Goal: Communication & Community: Answer question/provide support

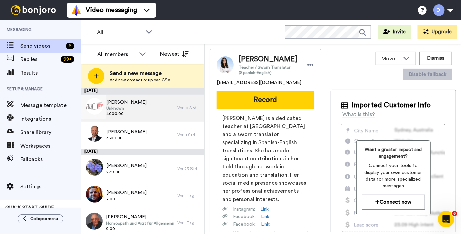
drag, startPoint x: 162, startPoint y: 111, endPoint x: 174, endPoint y: 111, distance: 12.2
click at [162, 111] on div "Andreas Gruber-Veit Unknown 4000.00" at bounding box center [129, 107] width 96 height 27
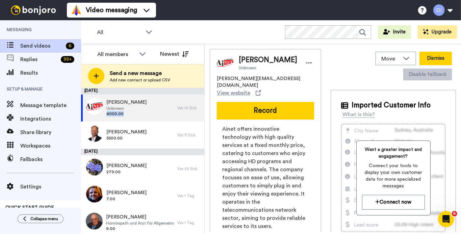
click at [441, 60] on button "Dismiss" at bounding box center [435, 58] width 32 height 13
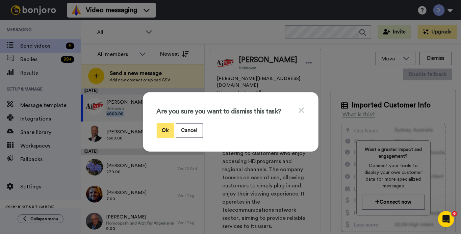
click at [165, 131] on button "Ok" at bounding box center [166, 130] width 18 height 15
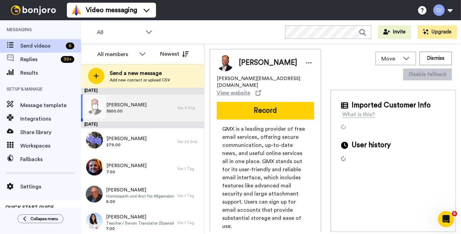
click at [158, 111] on div "Oliver Nöldeke 3500.00" at bounding box center [129, 107] width 96 height 27
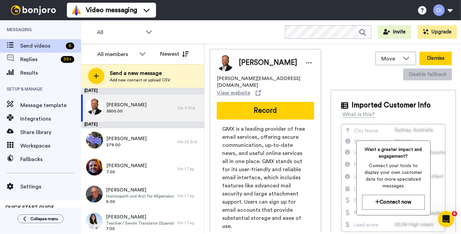
click at [439, 57] on button "Dismiss" at bounding box center [435, 58] width 32 height 13
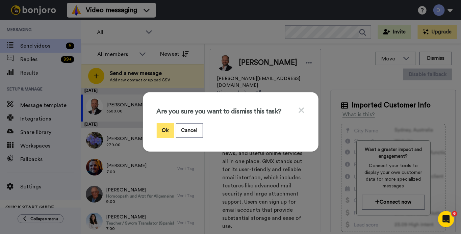
click at [164, 132] on button "Ok" at bounding box center [166, 130] width 18 height 15
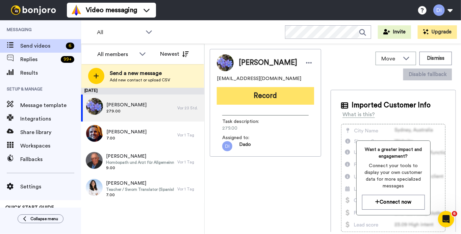
click at [271, 99] on button "Record" at bounding box center [265, 96] width 97 height 18
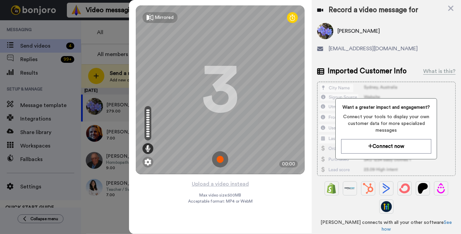
click at [219, 160] on img at bounding box center [220, 159] width 16 height 16
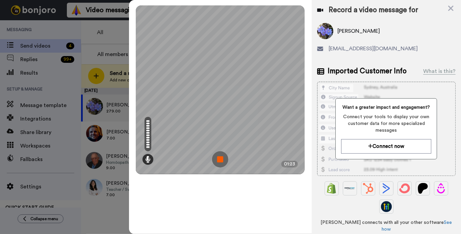
click at [219, 158] on img at bounding box center [220, 159] width 16 height 16
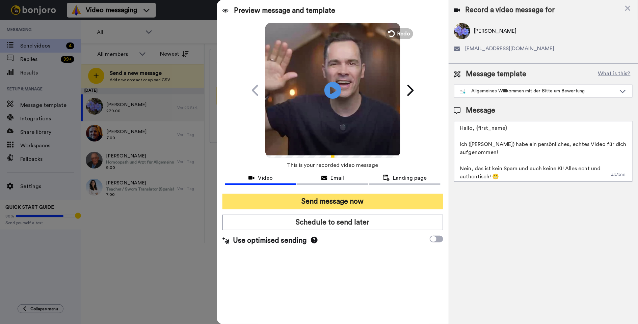
click at [280, 203] on button "Send message now" at bounding box center [332, 202] width 221 height 16
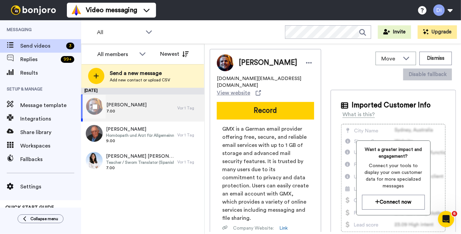
click at [143, 105] on div "Torsten Fischer 7.00" at bounding box center [129, 107] width 96 height 27
drag, startPoint x: 268, startPoint y: 97, endPoint x: 261, endPoint y: 96, distance: 7.1
click at [265, 102] on button "Record" at bounding box center [265, 111] width 97 height 18
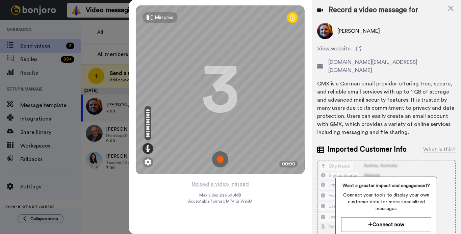
click at [217, 159] on img at bounding box center [220, 159] width 16 height 16
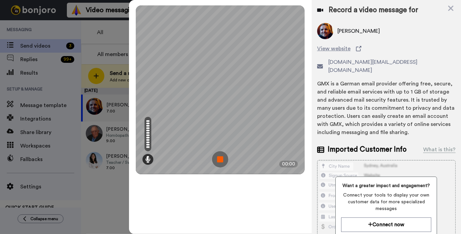
drag, startPoint x: 219, startPoint y: 154, endPoint x: 242, endPoint y: 163, distance: 24.1
click at [219, 154] on img at bounding box center [220, 159] width 16 height 16
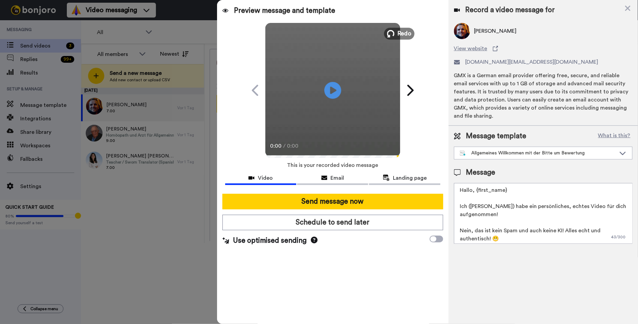
drag, startPoint x: 312, startPoint y: 33, endPoint x: 314, endPoint y: 36, distance: 4.2
click at [387, 32] on icon at bounding box center [390, 33] width 7 height 7
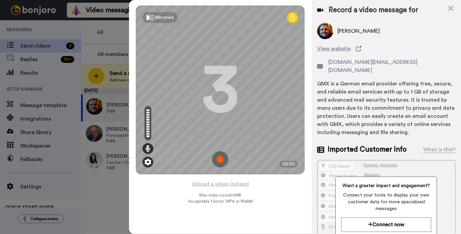
click at [149, 164] on img at bounding box center [147, 162] width 7 height 7
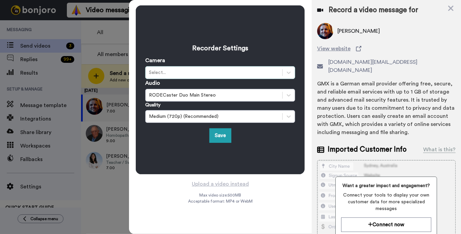
click at [175, 71] on div "Select..." at bounding box center [214, 72] width 130 height 7
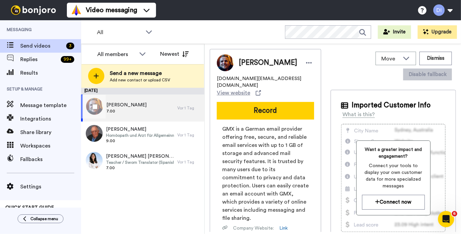
click at [138, 105] on span "Torsten Fischer" at bounding box center [126, 105] width 40 height 7
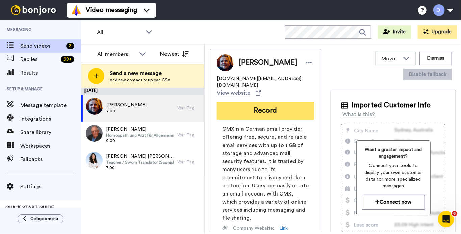
click at [248, 102] on button "Record" at bounding box center [265, 111] width 97 height 18
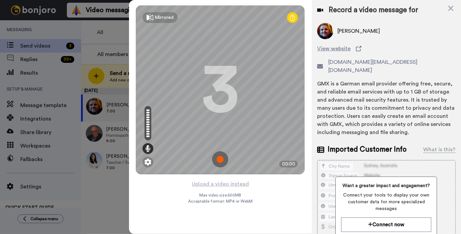
click at [222, 159] on img at bounding box center [220, 159] width 16 height 16
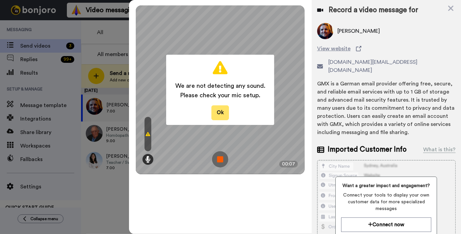
click at [219, 113] on button "Ok" at bounding box center [220, 112] width 18 height 15
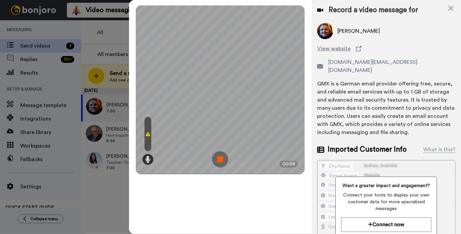
click at [220, 157] on img at bounding box center [220, 159] width 16 height 16
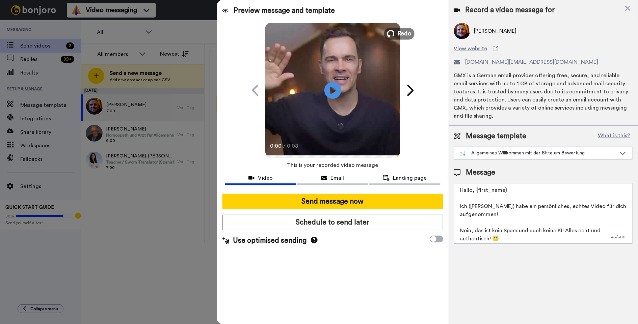
click at [397, 29] on span "Redo" at bounding box center [404, 33] width 14 height 9
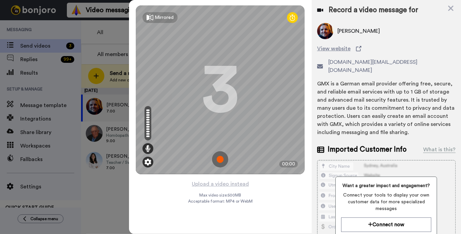
click at [145, 164] on img at bounding box center [147, 162] width 7 height 7
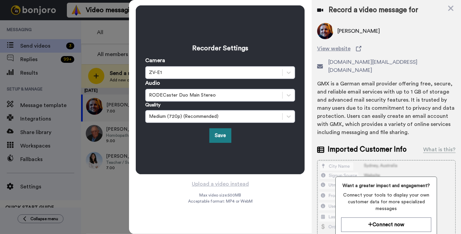
click at [222, 136] on button "Save" at bounding box center [220, 135] width 22 height 15
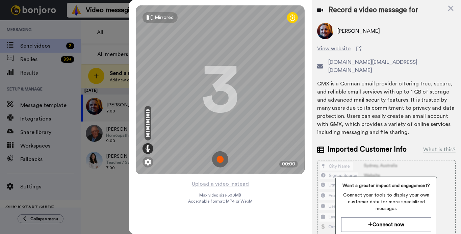
click at [219, 161] on img at bounding box center [220, 159] width 16 height 16
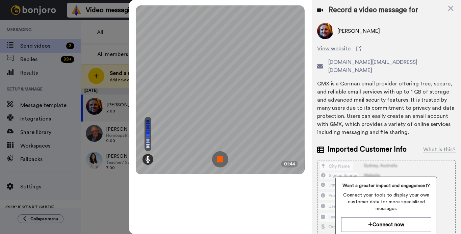
click at [222, 158] on img at bounding box center [220, 159] width 16 height 16
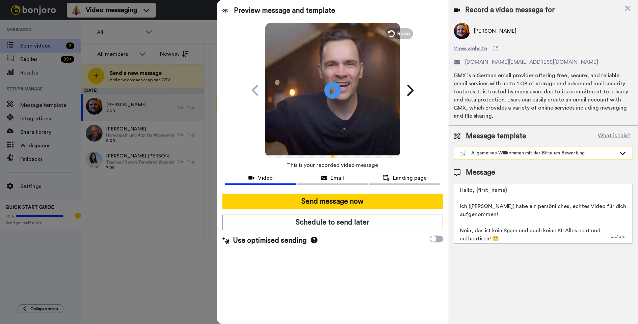
drag, startPoint x: 425, startPoint y: 160, endPoint x: 420, endPoint y: 161, distance: 4.4
click at [460, 157] on div "Allgemeines Willkommen mit der Bitte um Bewertung" at bounding box center [538, 153] width 156 height 7
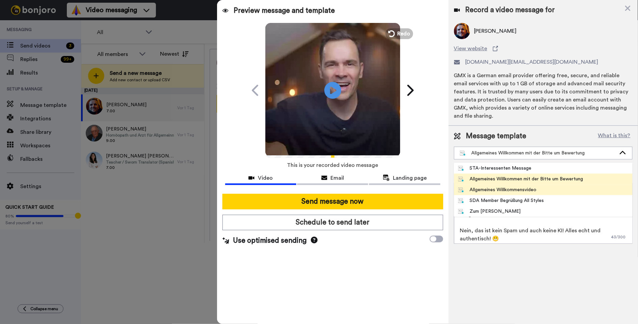
drag, startPoint x: 424, startPoint y: 207, endPoint x: 405, endPoint y: 201, distance: 20.2
click at [458, 204] on div "SDA Member Begrüßung All Styles" at bounding box center [501, 200] width 86 height 7
type textarea "Hallo, {first_name} Ich ([PERSON_NAME]) habe ein persönliches, echtes Willkomme…"
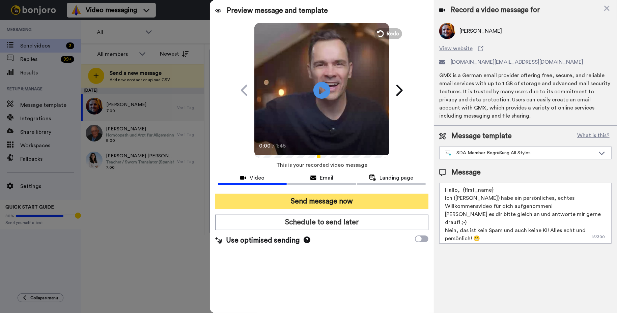
click at [237, 202] on button "Send message now" at bounding box center [321, 202] width 213 height 16
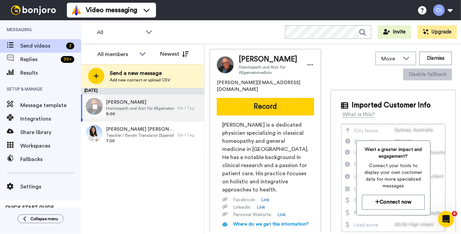
click at [162, 104] on span "[PERSON_NAME]" at bounding box center [140, 102] width 68 height 7
click at [276, 101] on button "Record" at bounding box center [265, 107] width 97 height 18
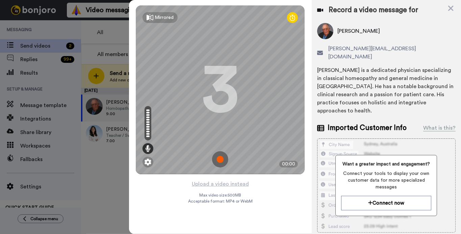
click at [218, 157] on img at bounding box center [220, 159] width 16 height 16
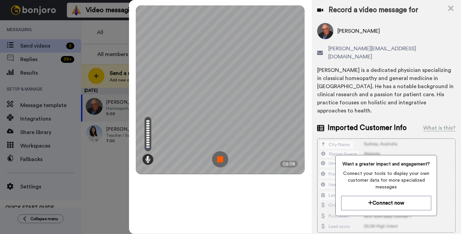
click at [222, 160] on img at bounding box center [220, 159] width 16 height 16
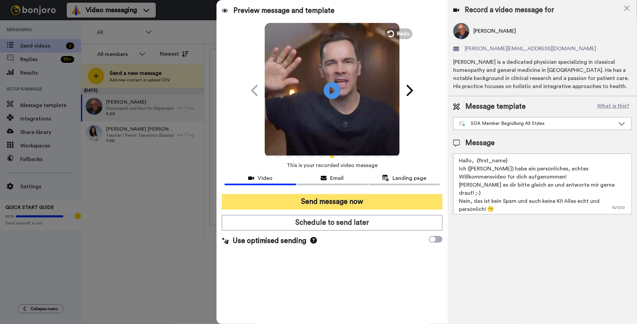
click at [240, 203] on button "Send message now" at bounding box center [332, 202] width 221 height 16
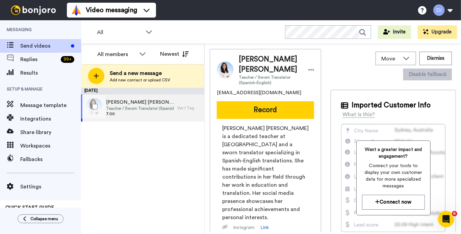
click at [142, 108] on span "Teacher / Sworn Translator (Spanish-English)" at bounding box center [140, 108] width 68 height 5
click at [259, 112] on button "Record" at bounding box center [265, 110] width 97 height 18
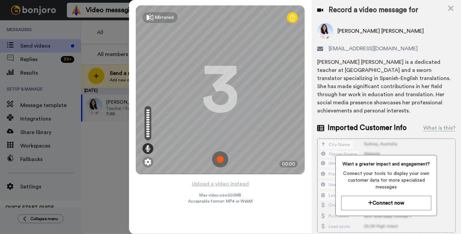
click at [222, 160] on img at bounding box center [220, 159] width 16 height 16
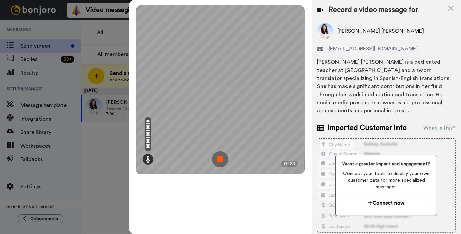
click at [220, 159] on img at bounding box center [220, 159] width 16 height 16
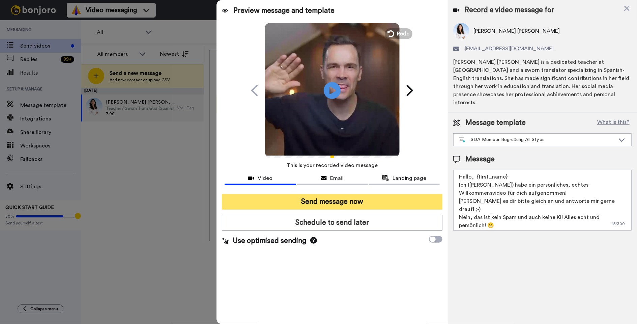
click at [251, 203] on button "Send message now" at bounding box center [332, 202] width 221 height 16
